Goal: Task Accomplishment & Management: Manage account settings

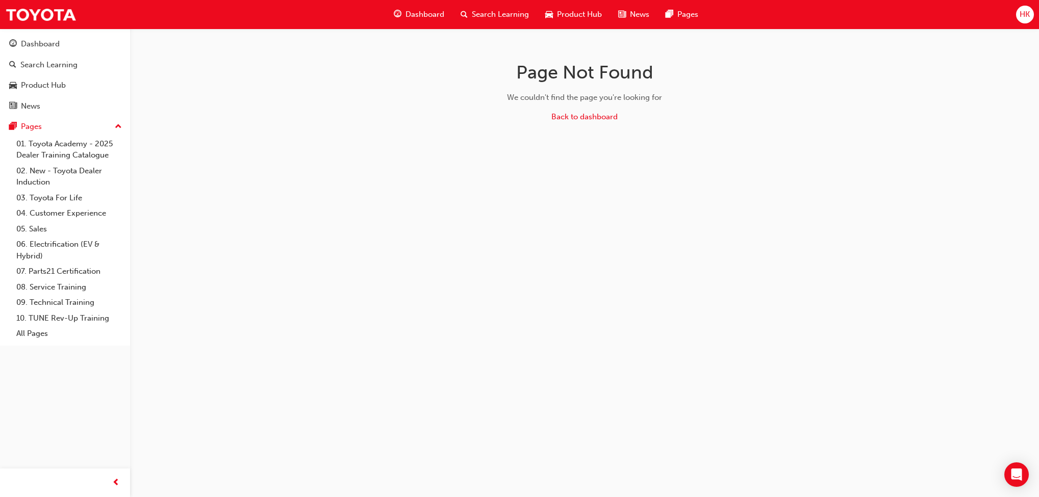
click at [1020, 14] on span "HK" at bounding box center [1025, 15] width 10 height 12
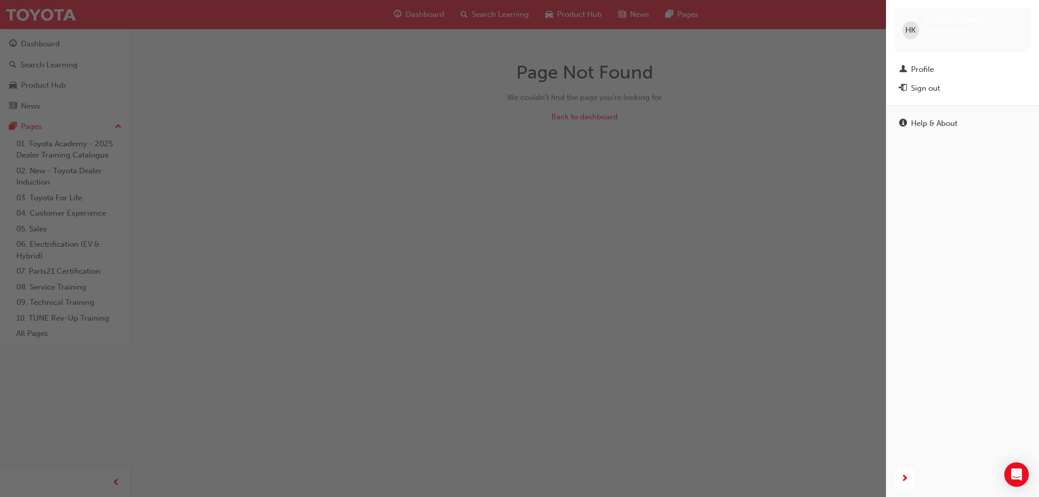
click at [937, 83] on div "Sign out" at bounding box center [925, 89] width 29 height 12
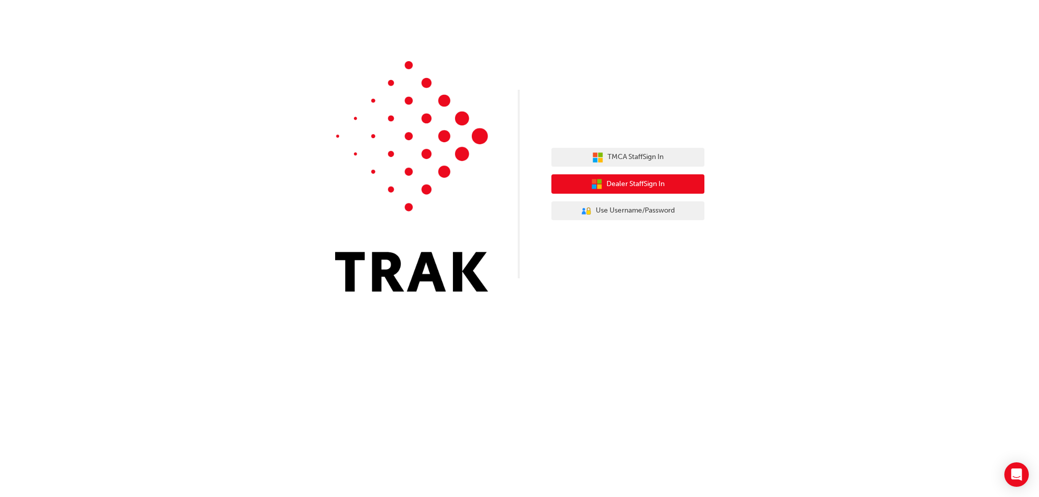
click at [612, 182] on span "Dealer Staff Sign In" at bounding box center [636, 185] width 58 height 12
